Goal: Information Seeking & Learning: Learn about a topic

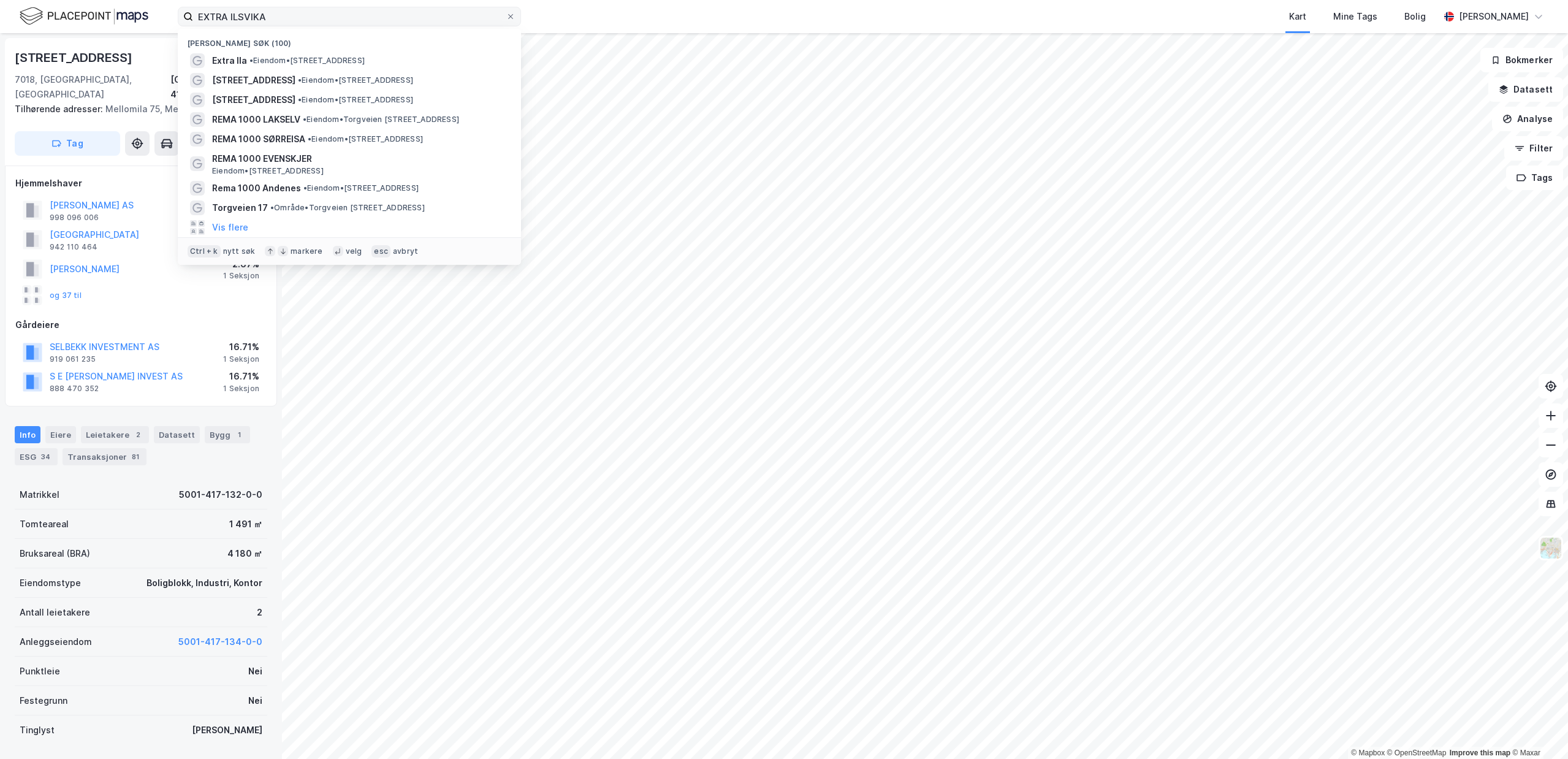
click at [193, 7] on input "EXTRA ILSVIKA" at bounding box center [350, 16] width 313 height 18
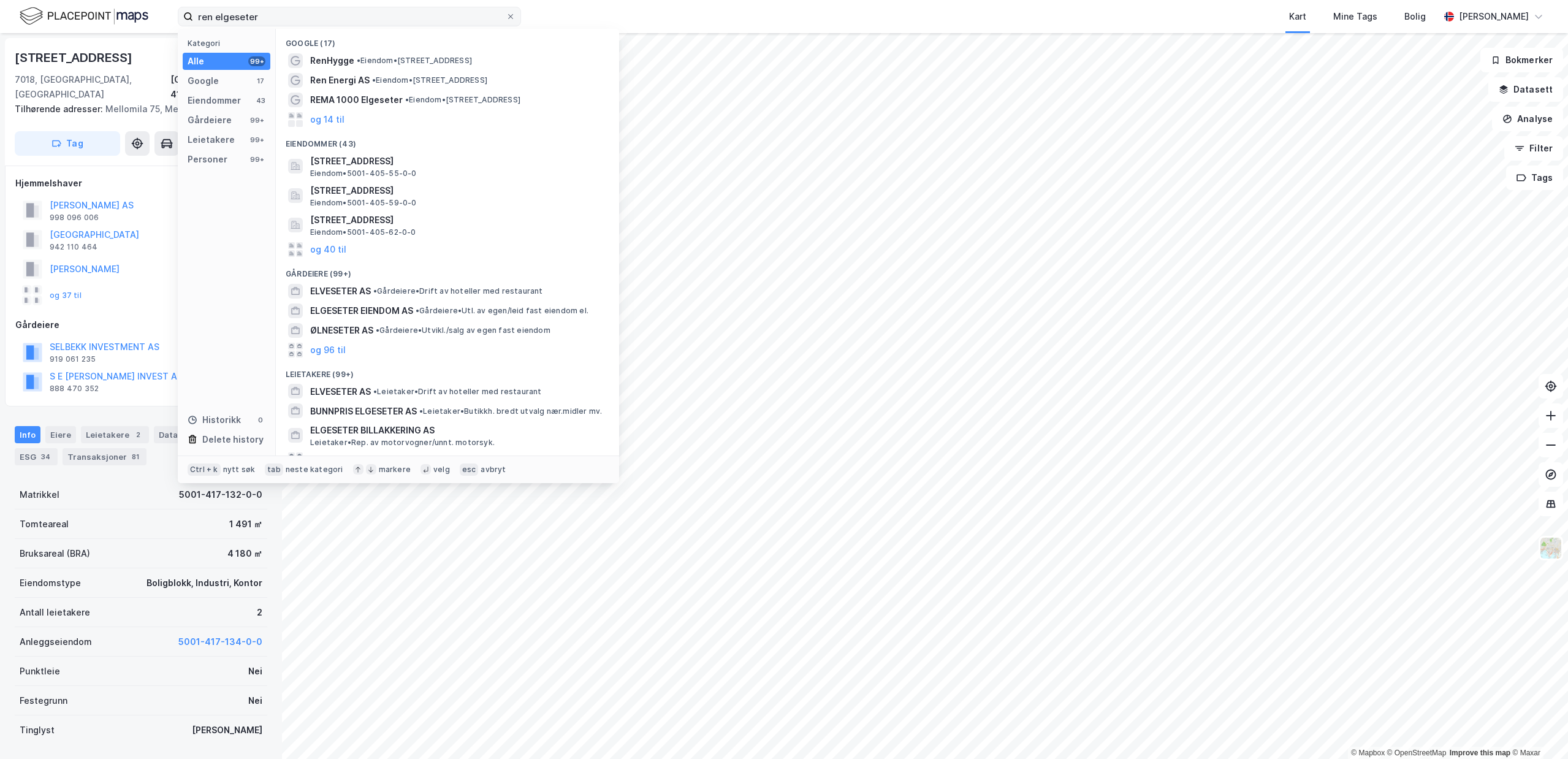
drag, startPoint x: 336, startPoint y: 17, endPoint x: -224, endPoint y: -5, distance: 560.4
click at [193, 7] on input "ren elgeseter" at bounding box center [350, 16] width 313 height 18
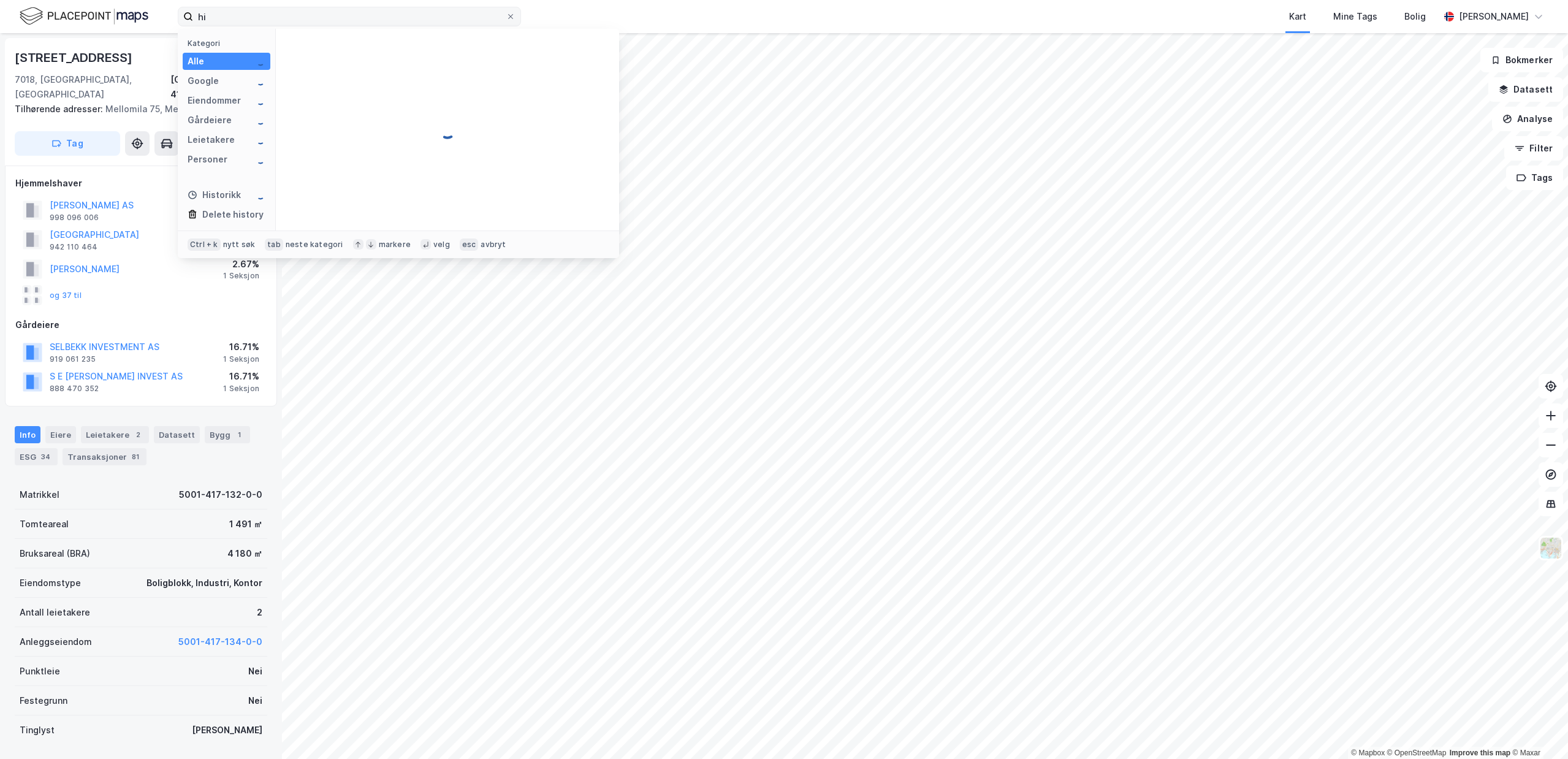
type input "h"
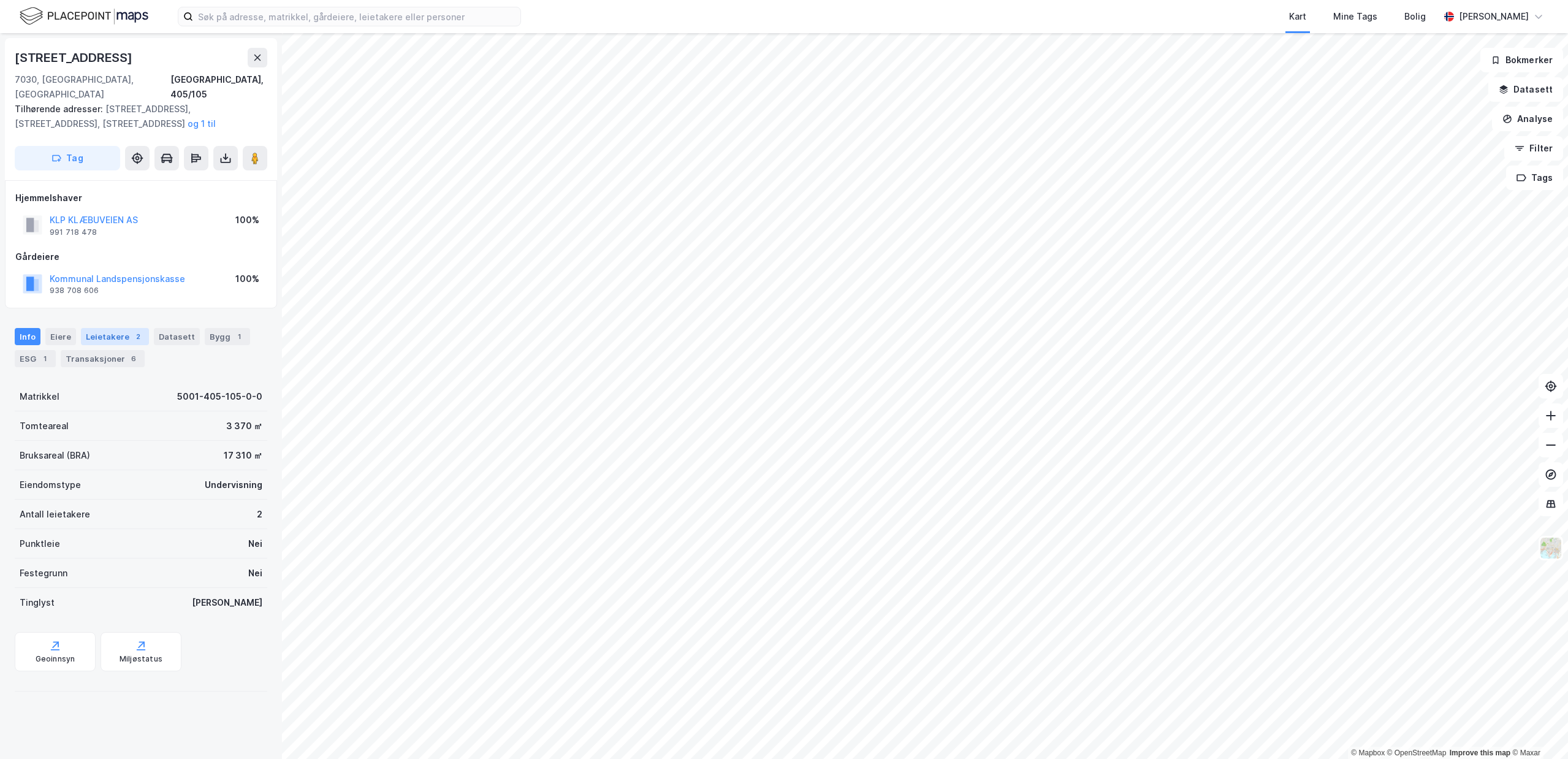
click at [102, 328] on div "Leietakere 2" at bounding box center [114, 336] width 68 height 17
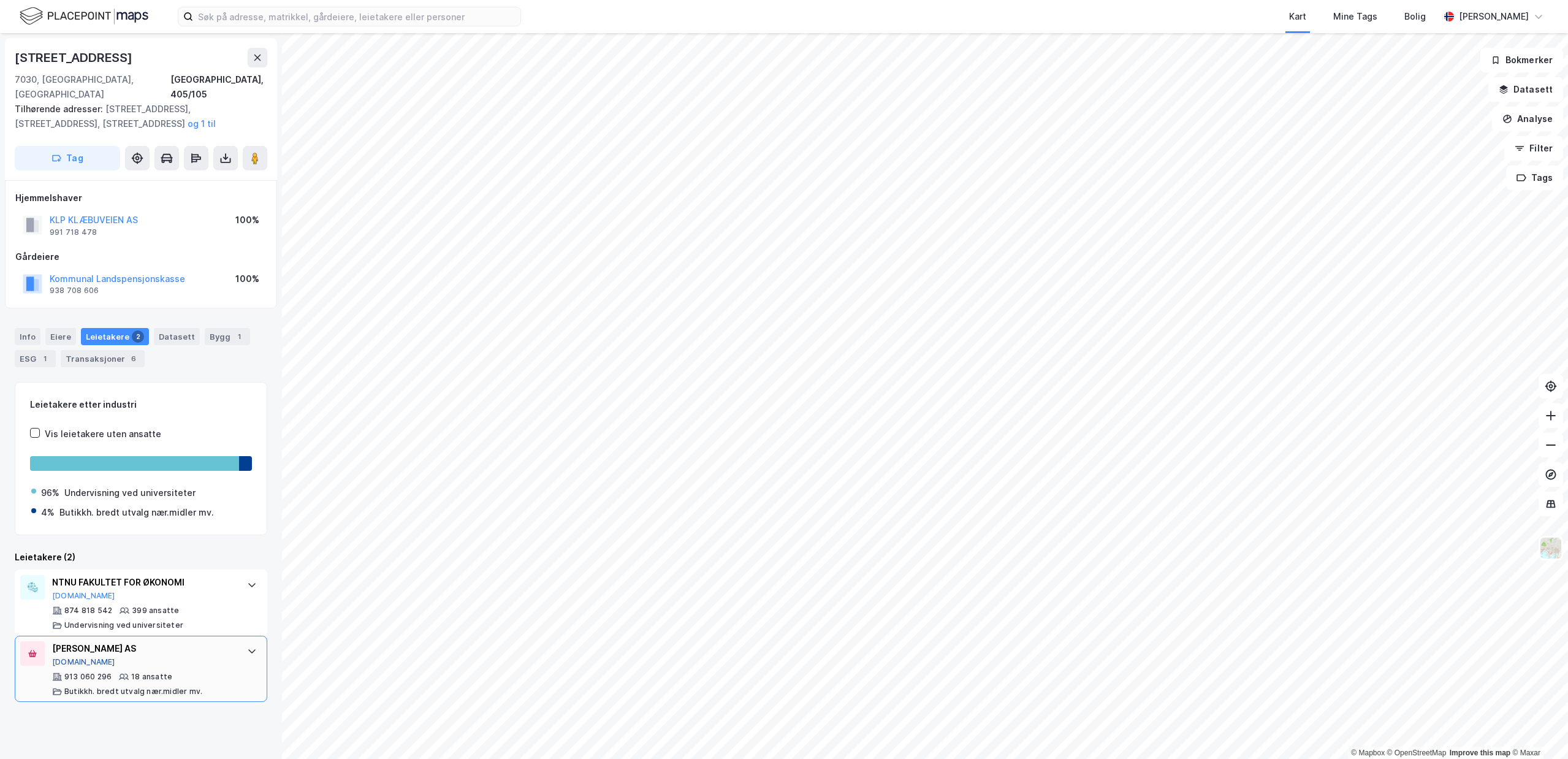
click at [66, 657] on button "[DOMAIN_NAME]" at bounding box center [84, 662] width 63 height 10
click at [254, 150] on button at bounding box center [254, 158] width 24 height 24
click at [107, 350] on div "Transaksjoner 6" at bounding box center [103, 358] width 84 height 17
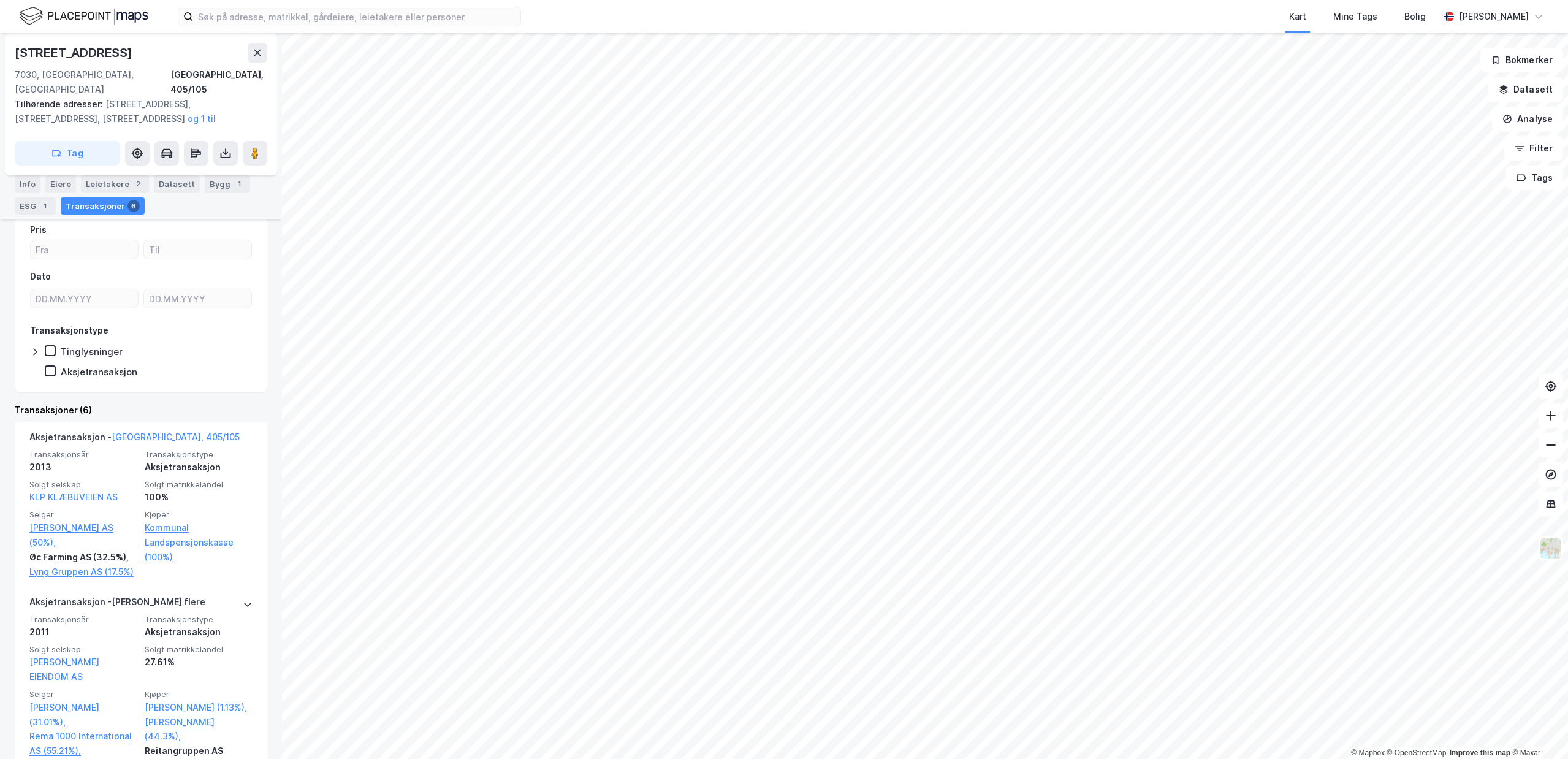
scroll to position [177, 0]
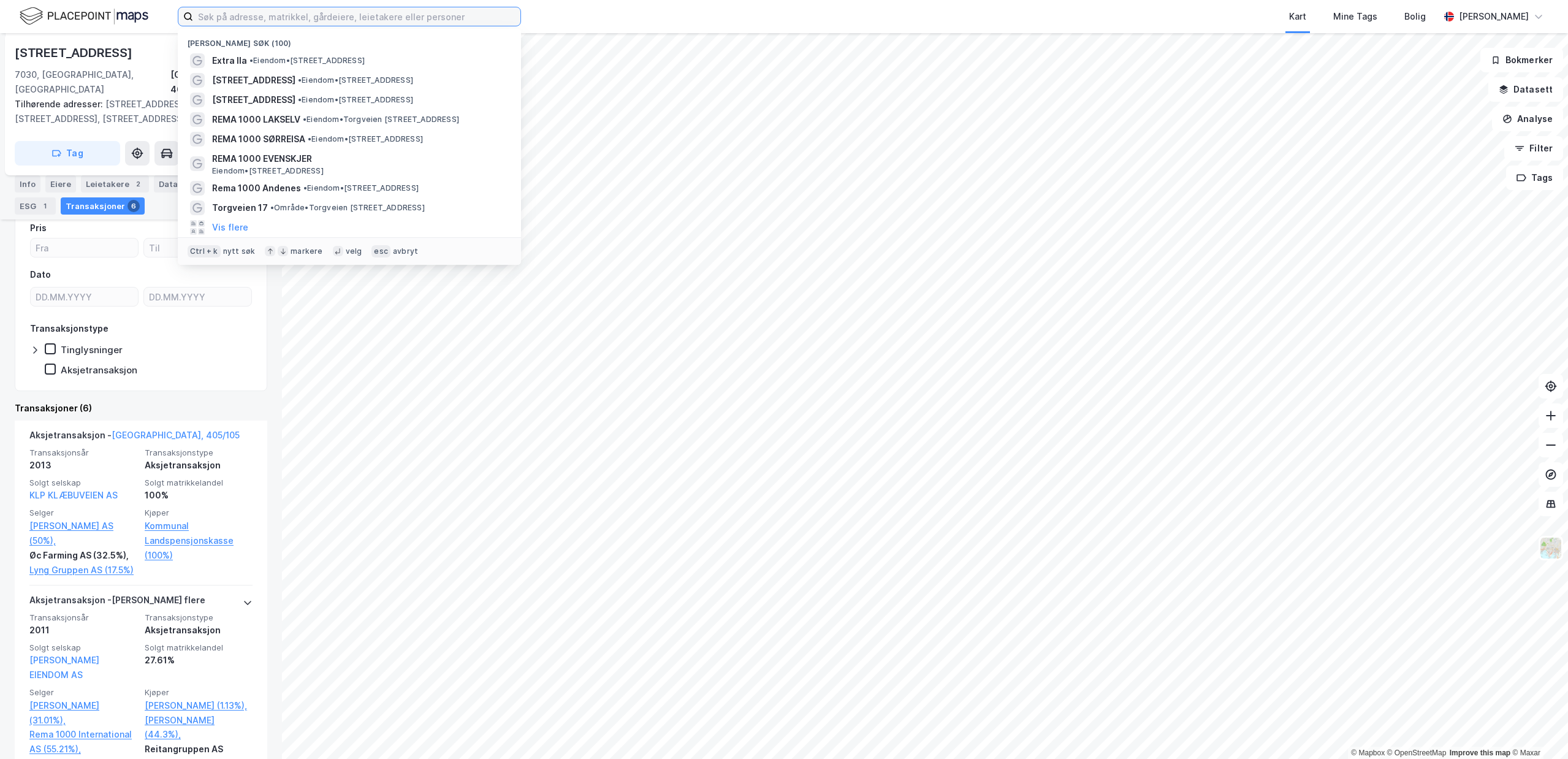
click at [322, 13] on input at bounding box center [357, 16] width 328 height 18
